Goal: Task Accomplishment & Management: Complete application form

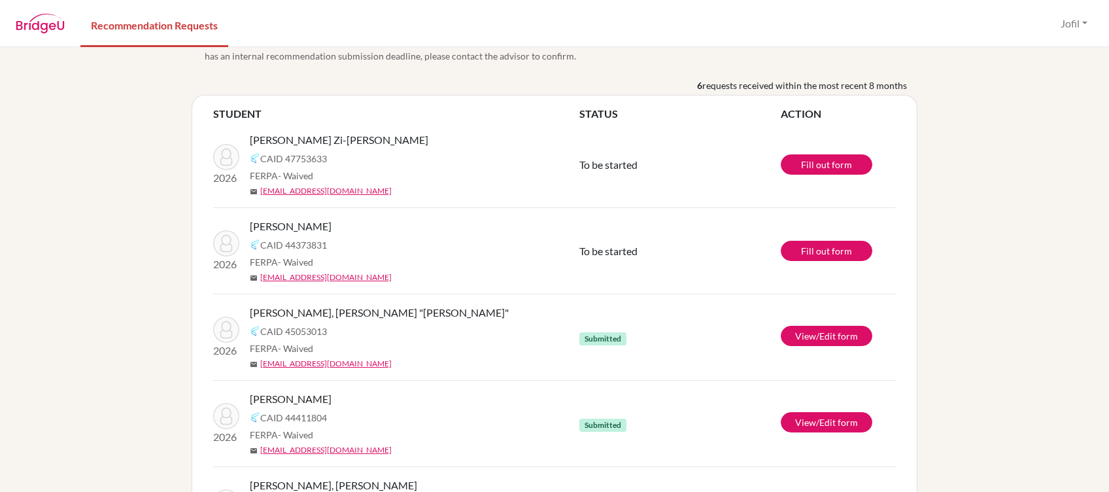
scroll to position [12, 0]
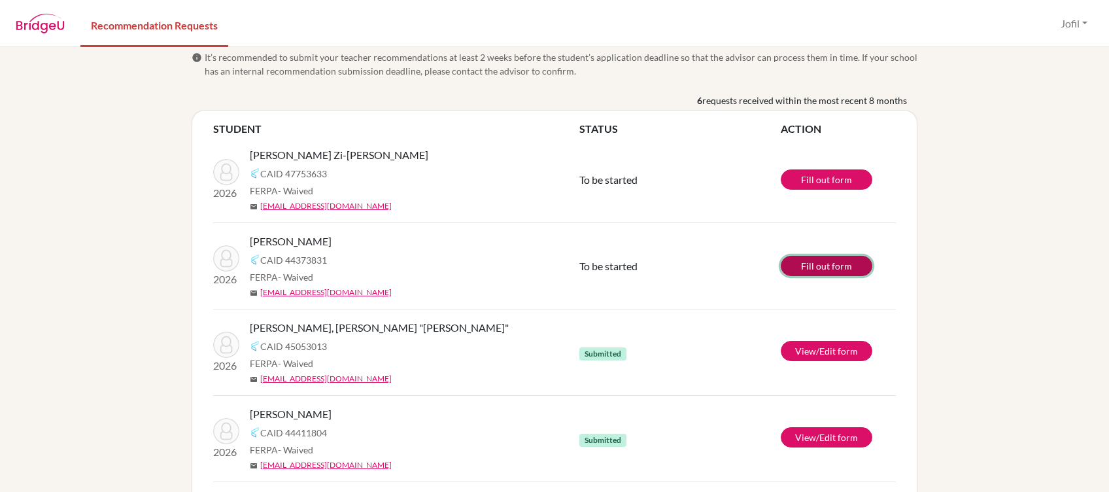
click at [826, 272] on link "Fill out form" at bounding box center [827, 266] width 92 height 20
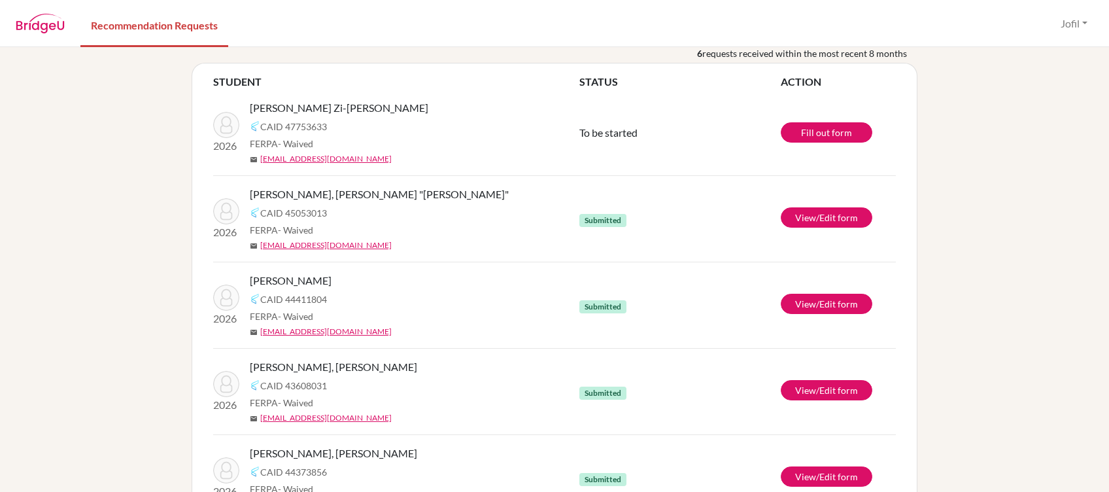
scroll to position [59, 0]
